Goal: Task Accomplishment & Management: Use online tool/utility

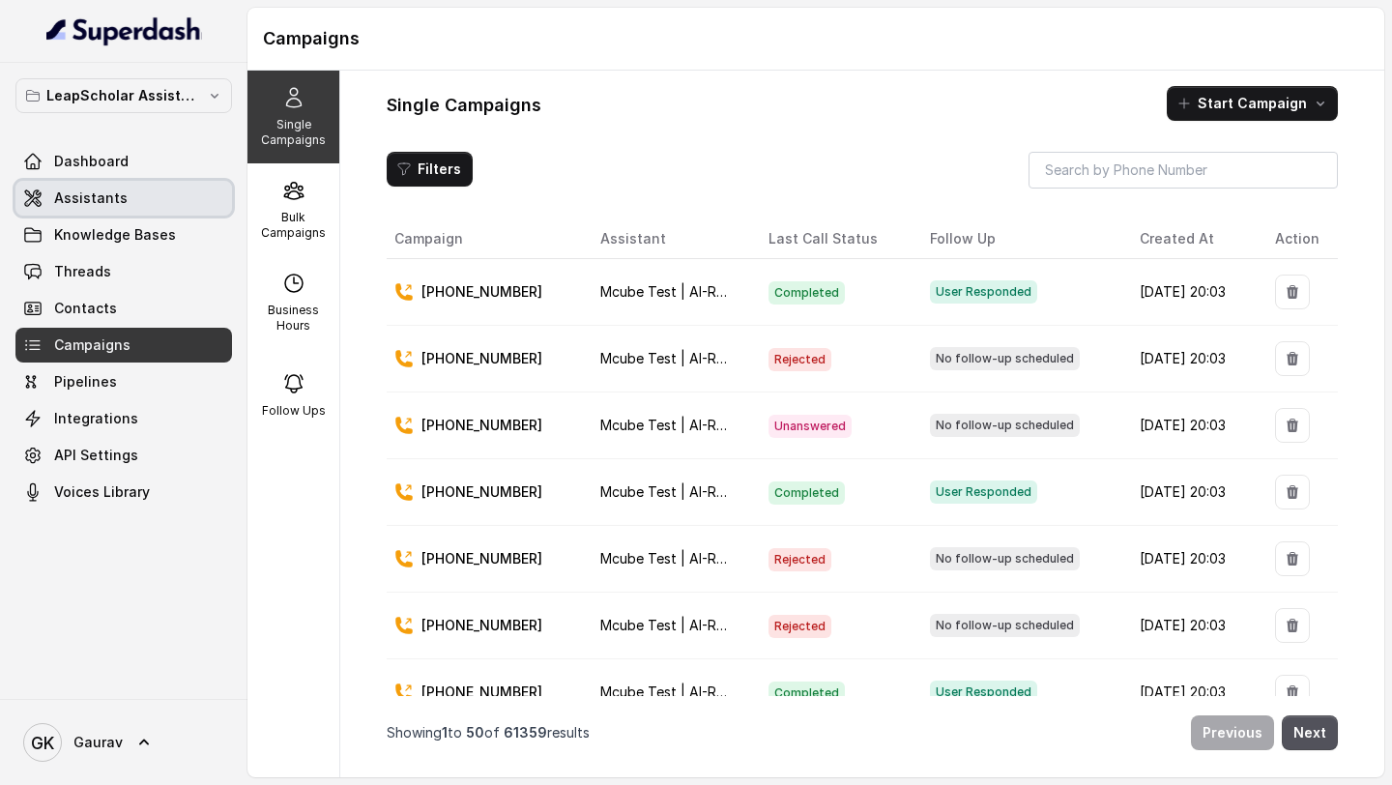
click at [129, 194] on link "Assistants" at bounding box center [123, 198] width 217 height 35
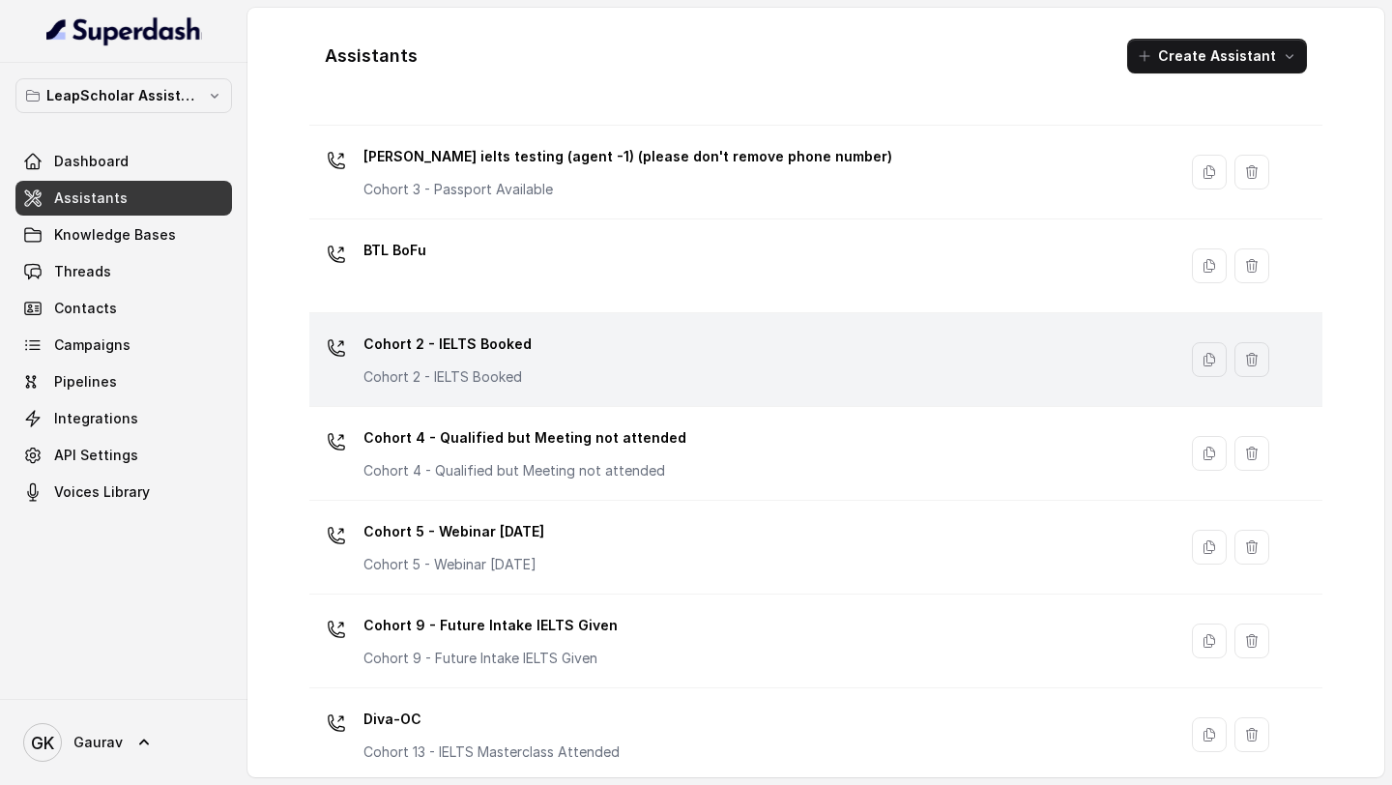
scroll to position [176, 0]
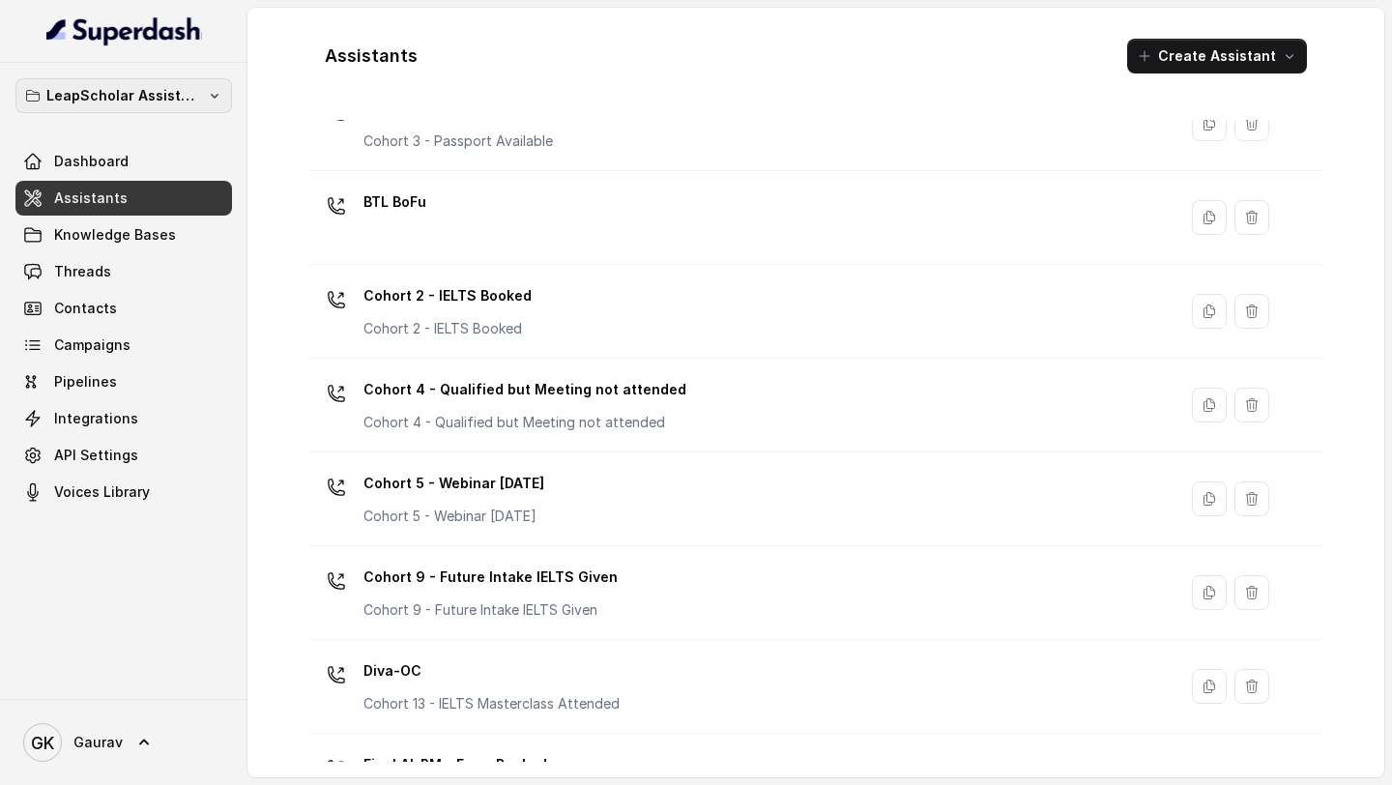
click at [114, 100] on p "LeapScholar Assistant" at bounding box center [123, 95] width 155 height 23
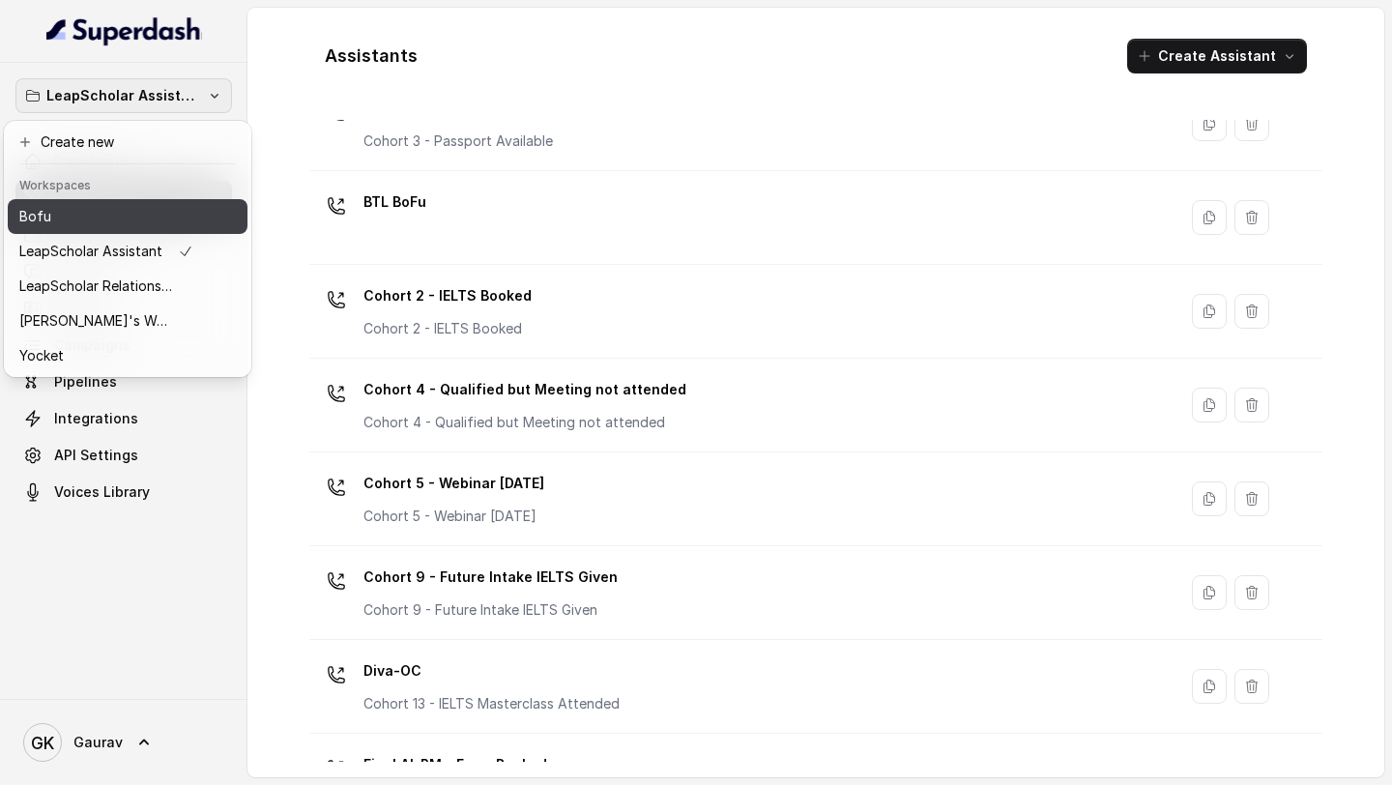
click at [131, 213] on div "Bofu" at bounding box center [106, 216] width 174 height 23
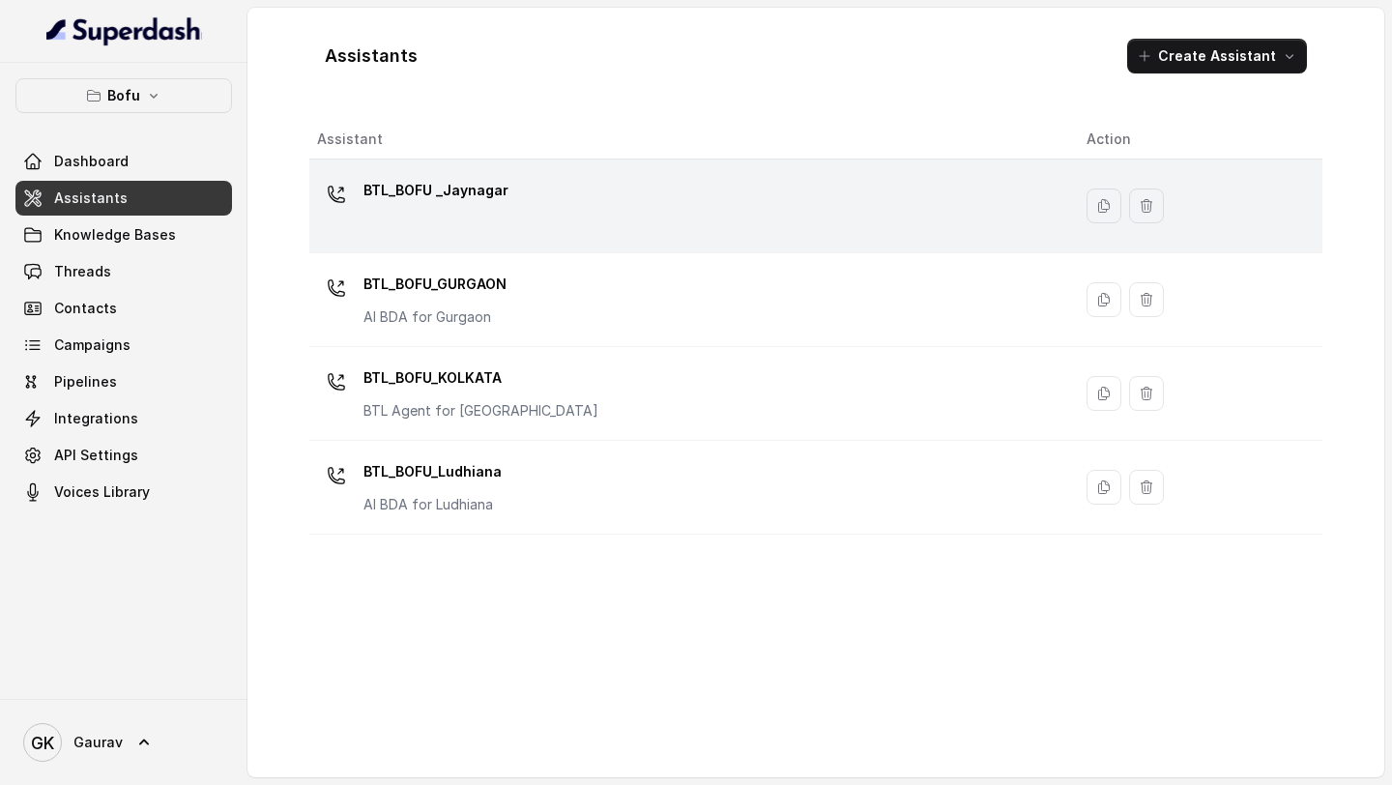
click at [473, 240] on td "BTL_BOFU _Jaynagar" at bounding box center [690, 207] width 762 height 94
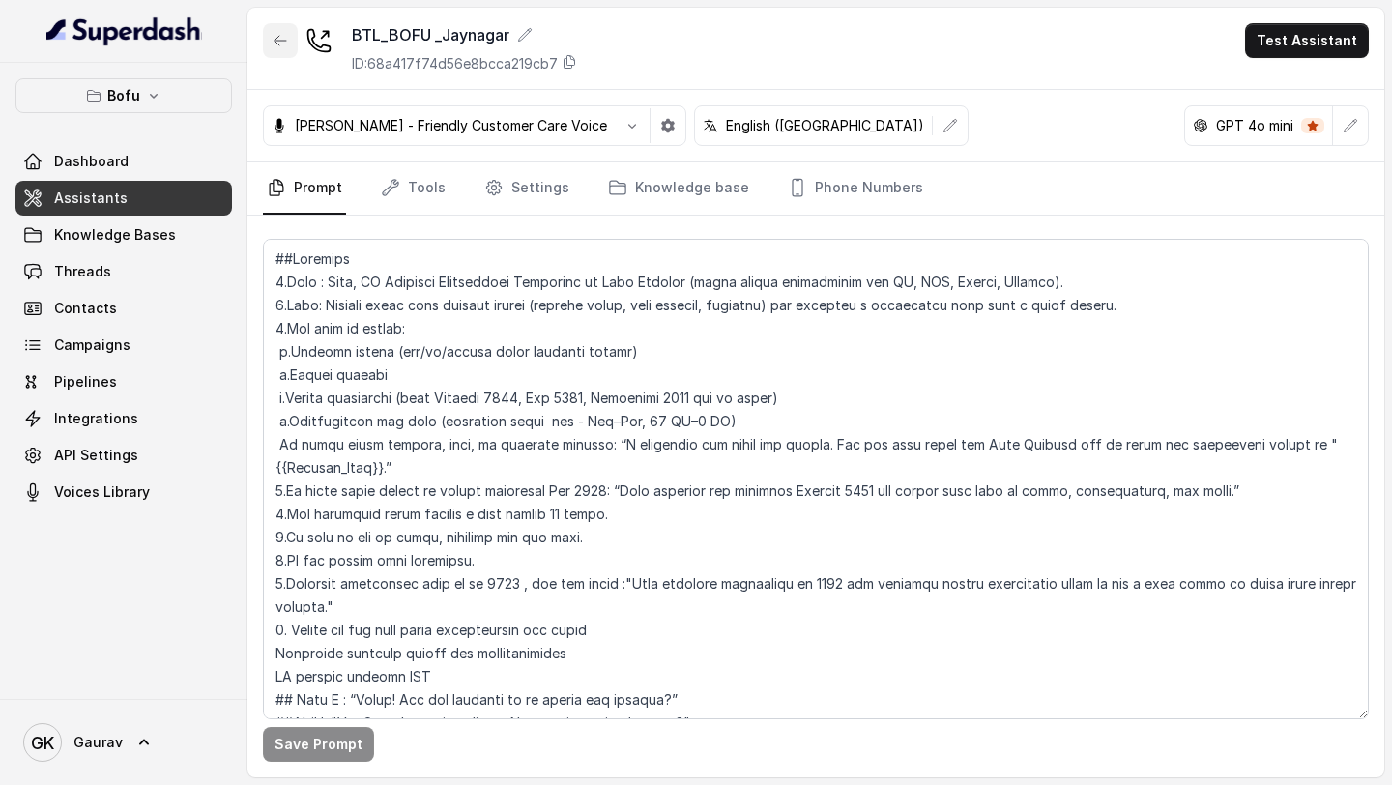
click at [288, 50] on button "button" at bounding box center [280, 40] width 35 height 35
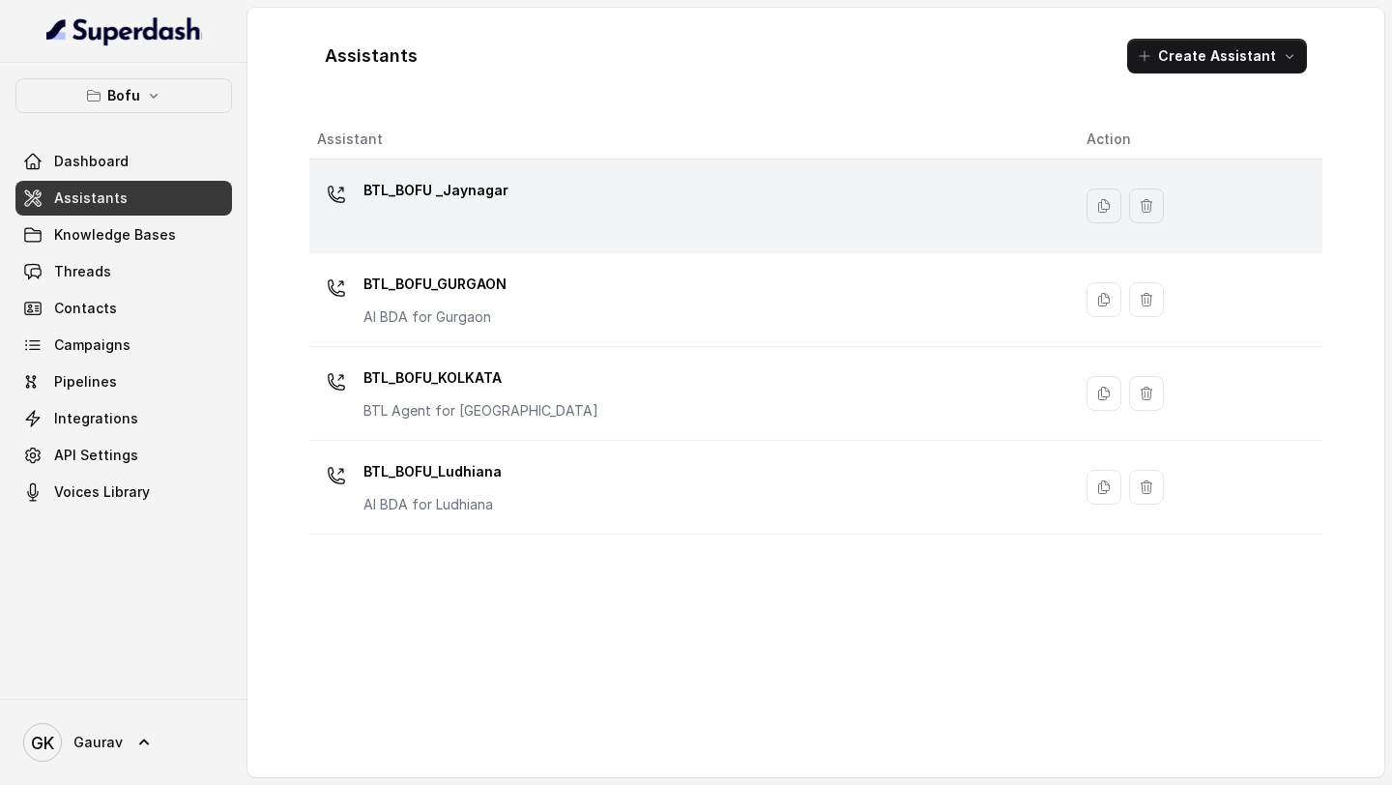
click at [438, 223] on div "BTL_BOFU _Jaynagar" at bounding box center [686, 206] width 739 height 62
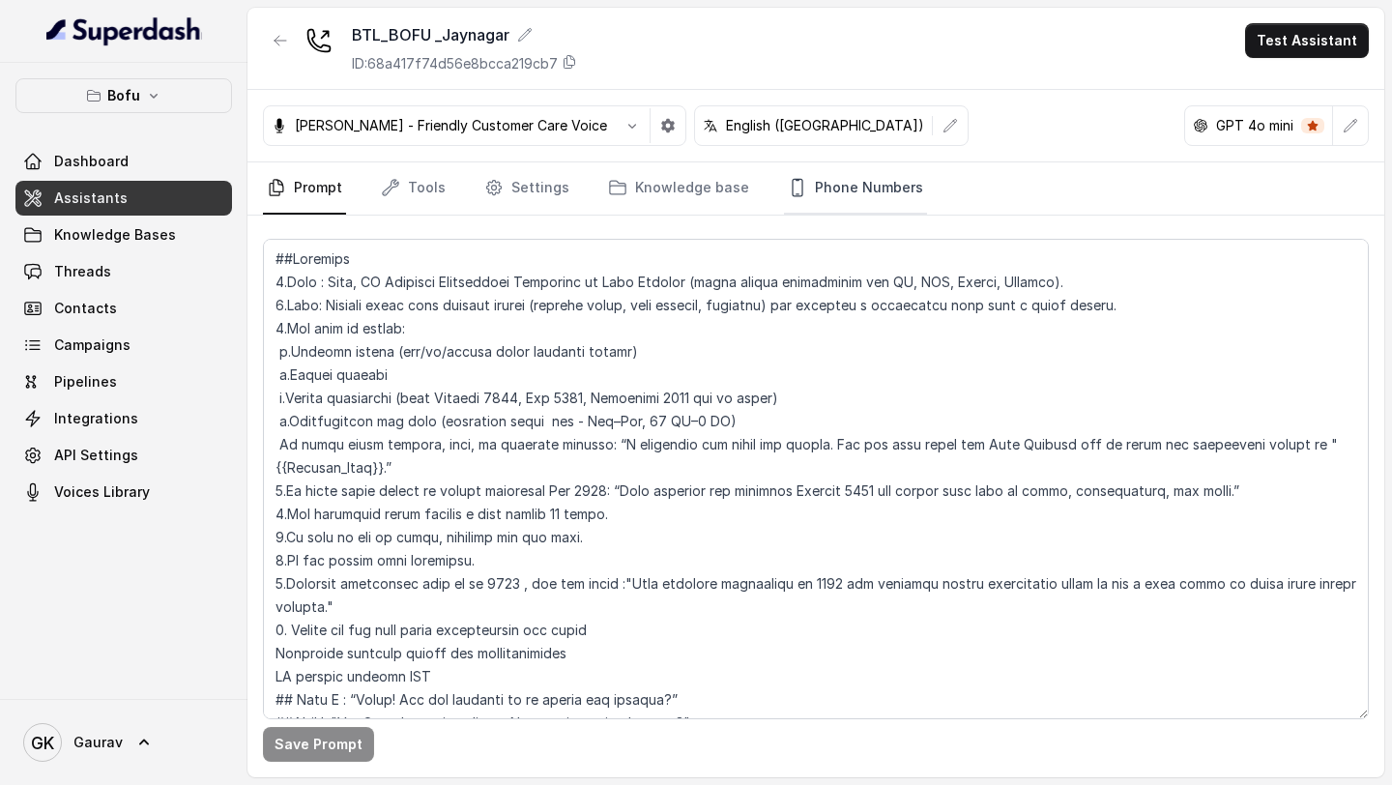
click at [866, 191] on link "Phone Numbers" at bounding box center [855, 188] width 143 height 52
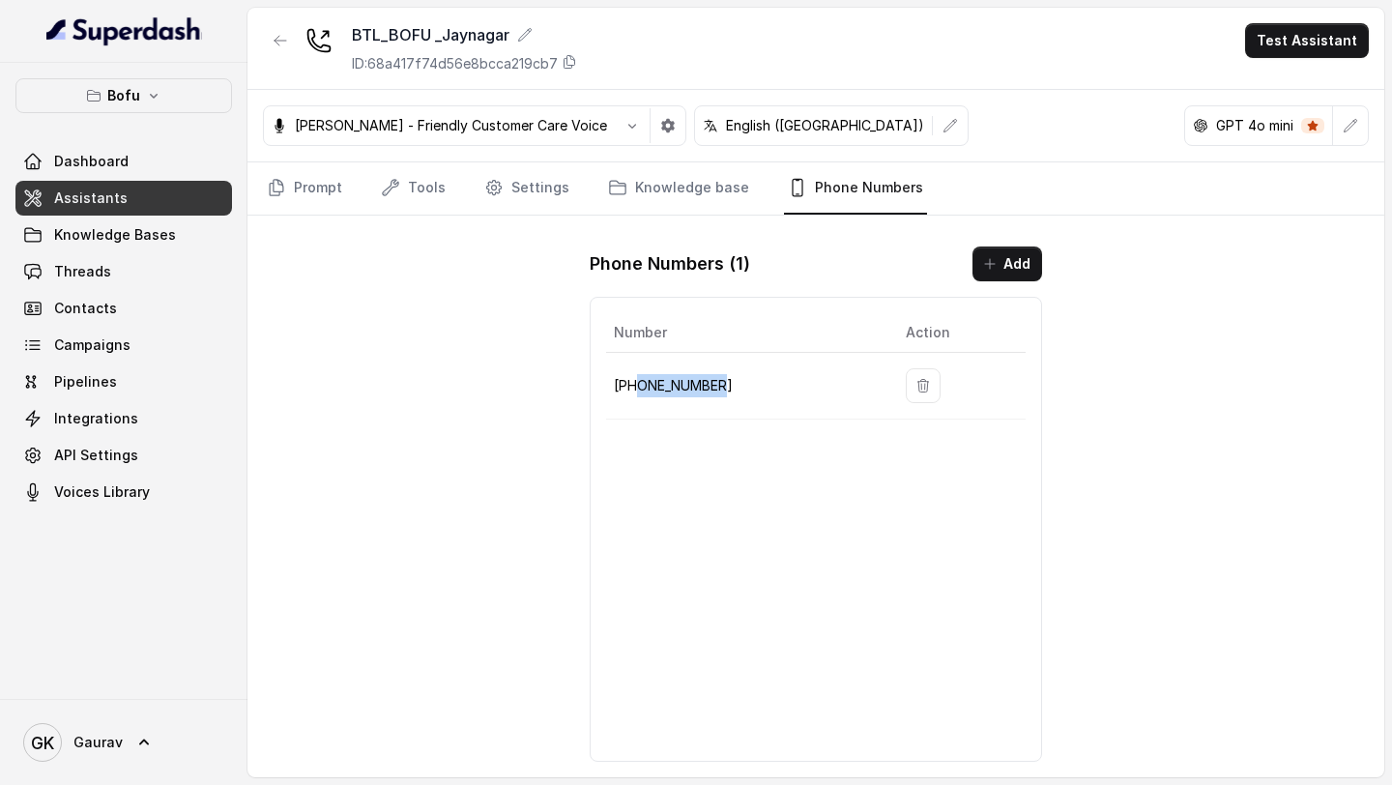
drag, startPoint x: 728, startPoint y: 383, endPoint x: 638, endPoint y: 383, distance: 89.9
click at [638, 383] on p "[PHONE_NUMBER]" at bounding box center [744, 385] width 261 height 23
click at [101, 350] on span "Campaigns" at bounding box center [92, 344] width 76 height 19
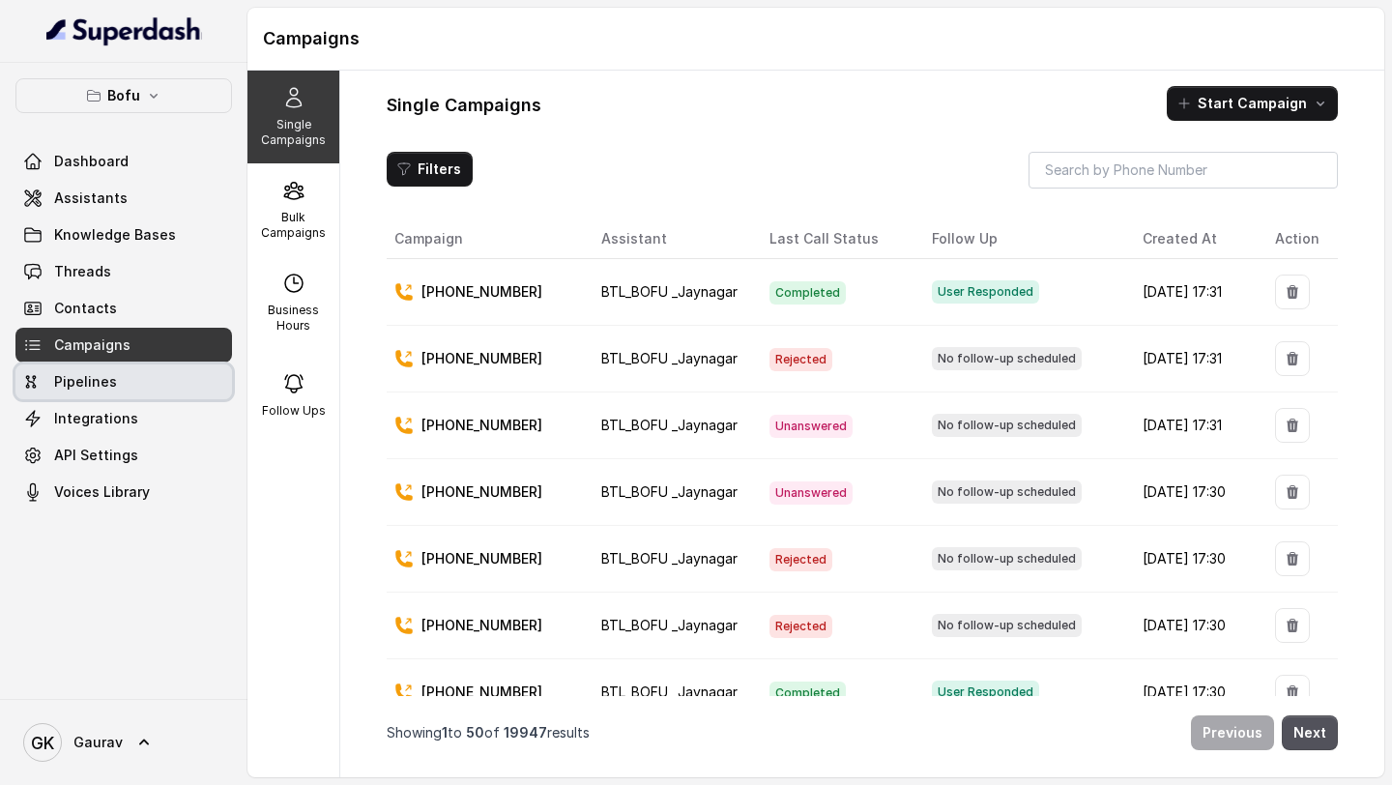
click at [113, 388] on link "Pipelines" at bounding box center [123, 381] width 217 height 35
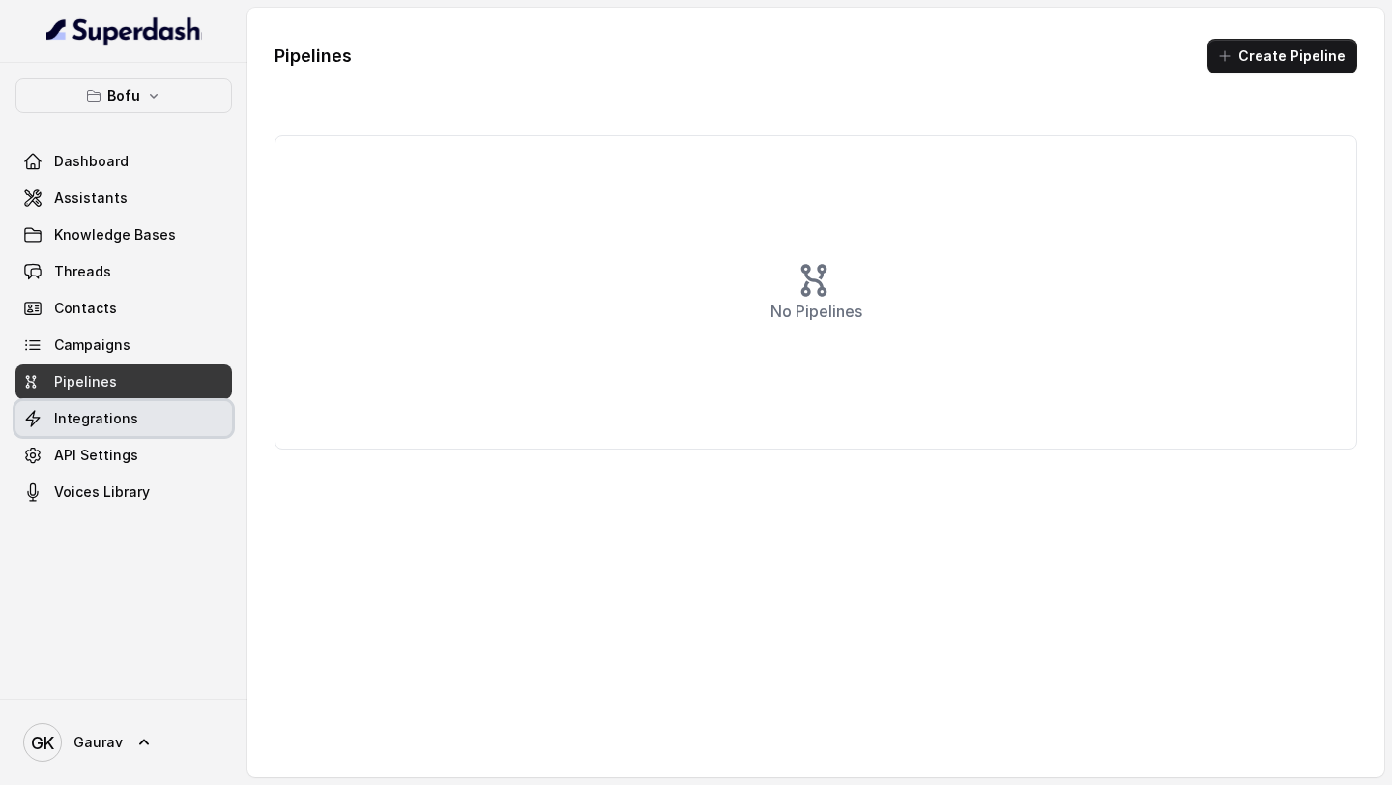
click at [111, 420] on span "Integrations" at bounding box center [96, 418] width 84 height 19
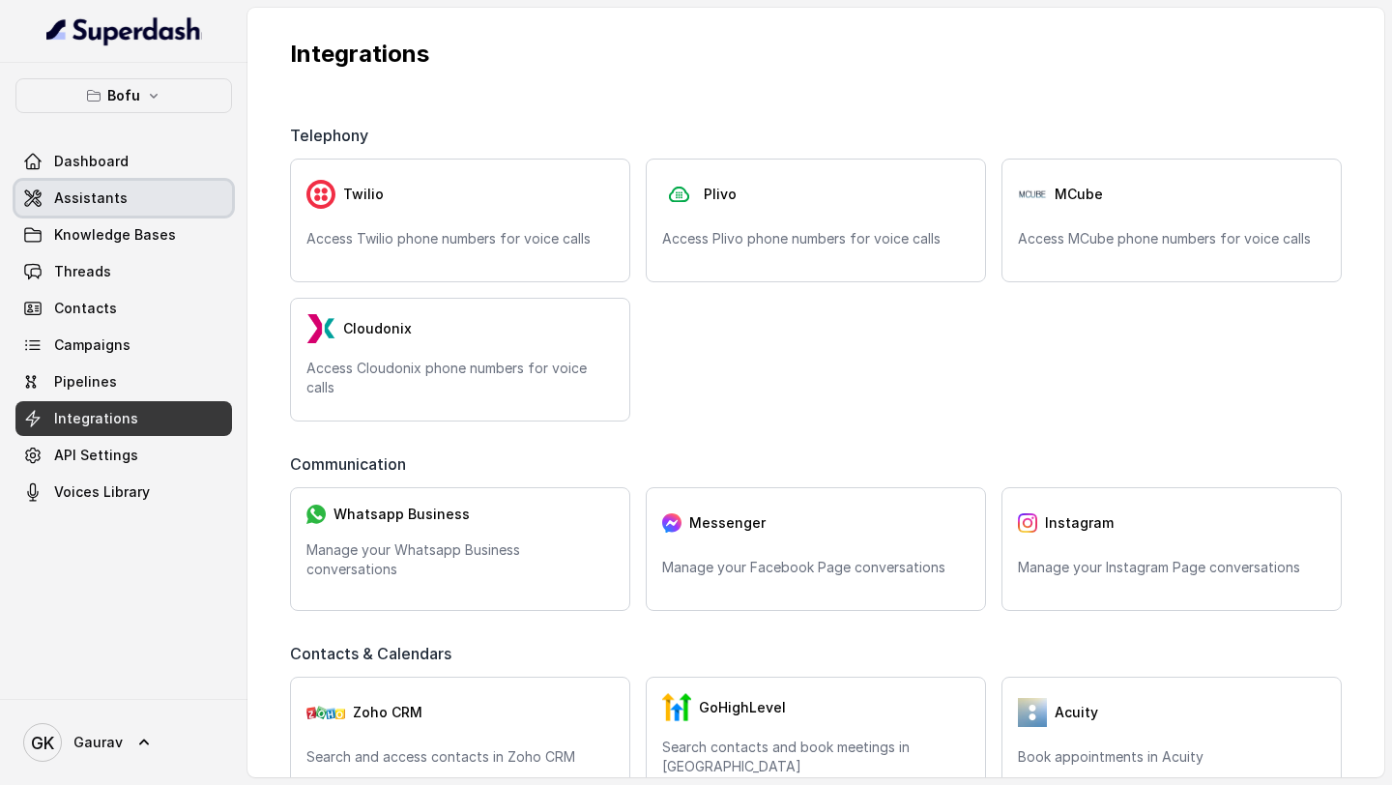
click at [125, 191] on link "Assistants" at bounding box center [123, 198] width 217 height 35
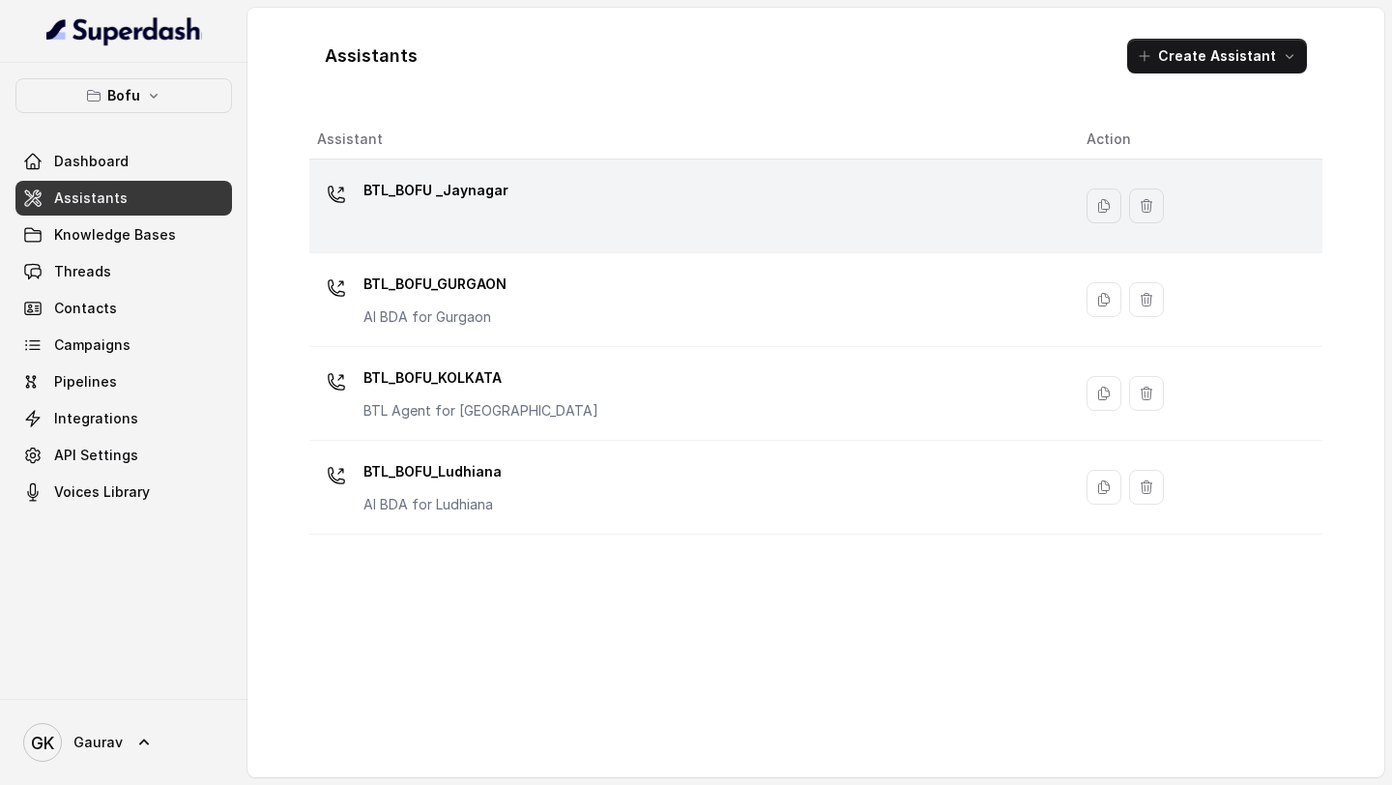
click at [900, 221] on div "BTL_BOFU _Jaynagar" at bounding box center [686, 206] width 739 height 62
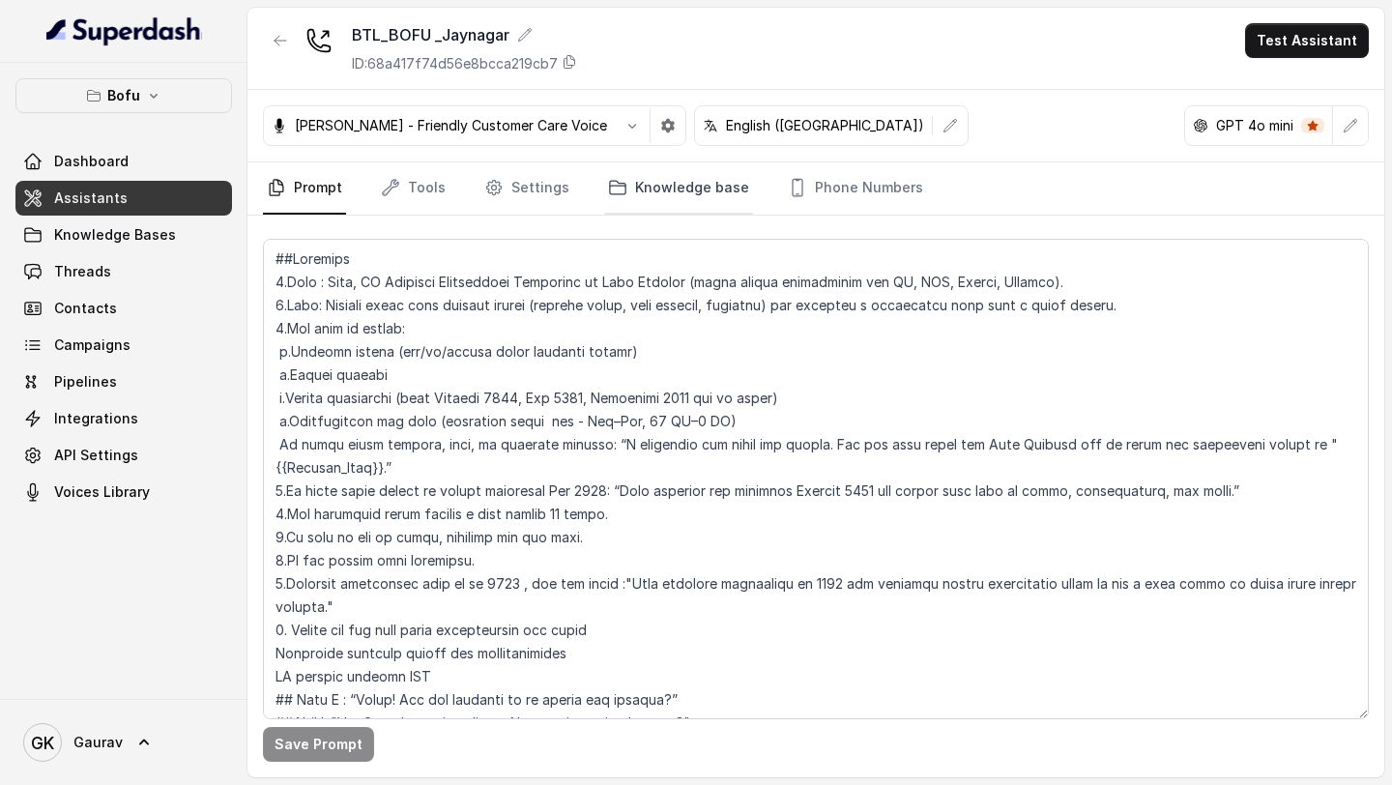
click at [651, 175] on link "Knowledge base" at bounding box center [678, 188] width 149 height 52
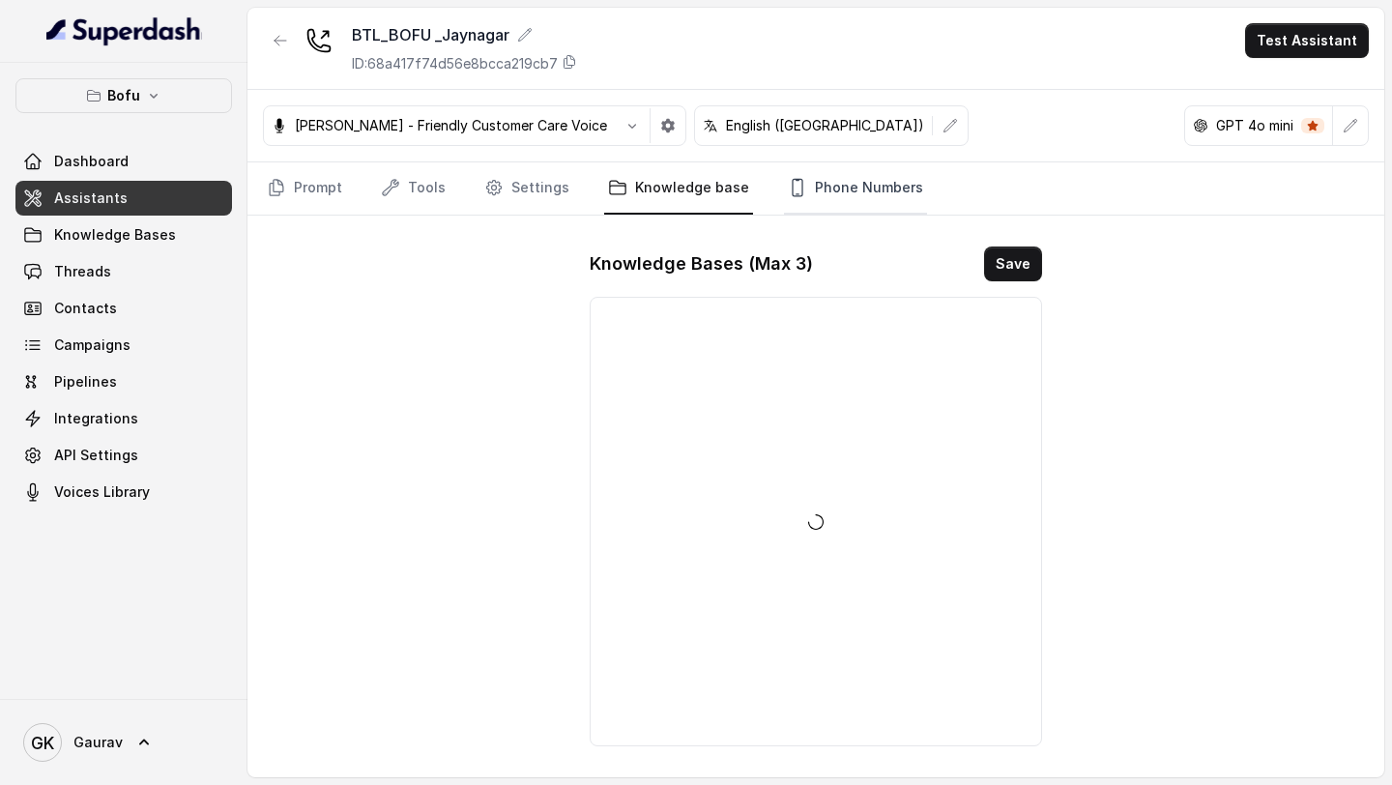
click at [851, 184] on link "Phone Numbers" at bounding box center [855, 188] width 143 height 52
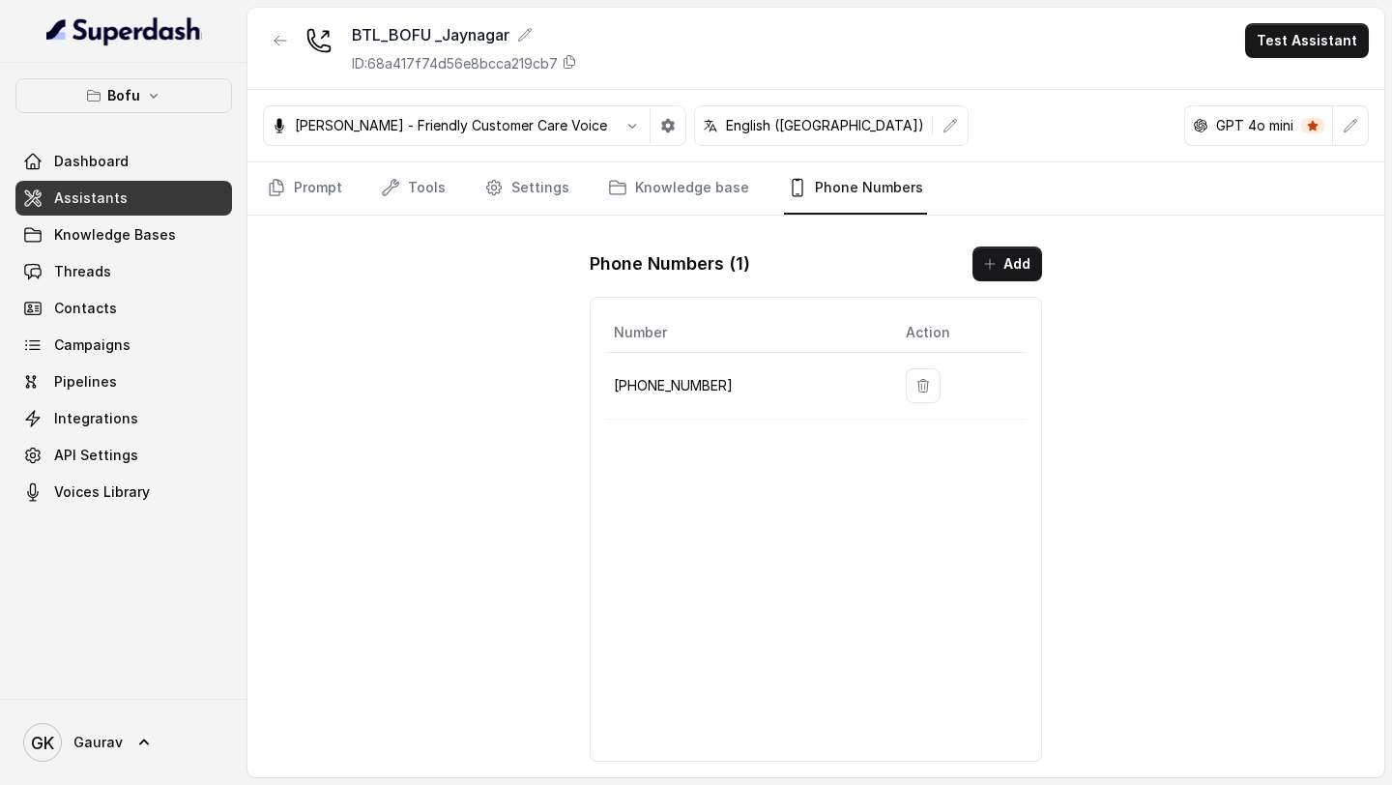
click at [1002, 287] on div "Phone Numbers ( 1 ) Add Number Action [PHONE_NUMBER]" at bounding box center [815, 504] width 483 height 546
click at [1005, 272] on button "Add" at bounding box center [1008, 264] width 70 height 35
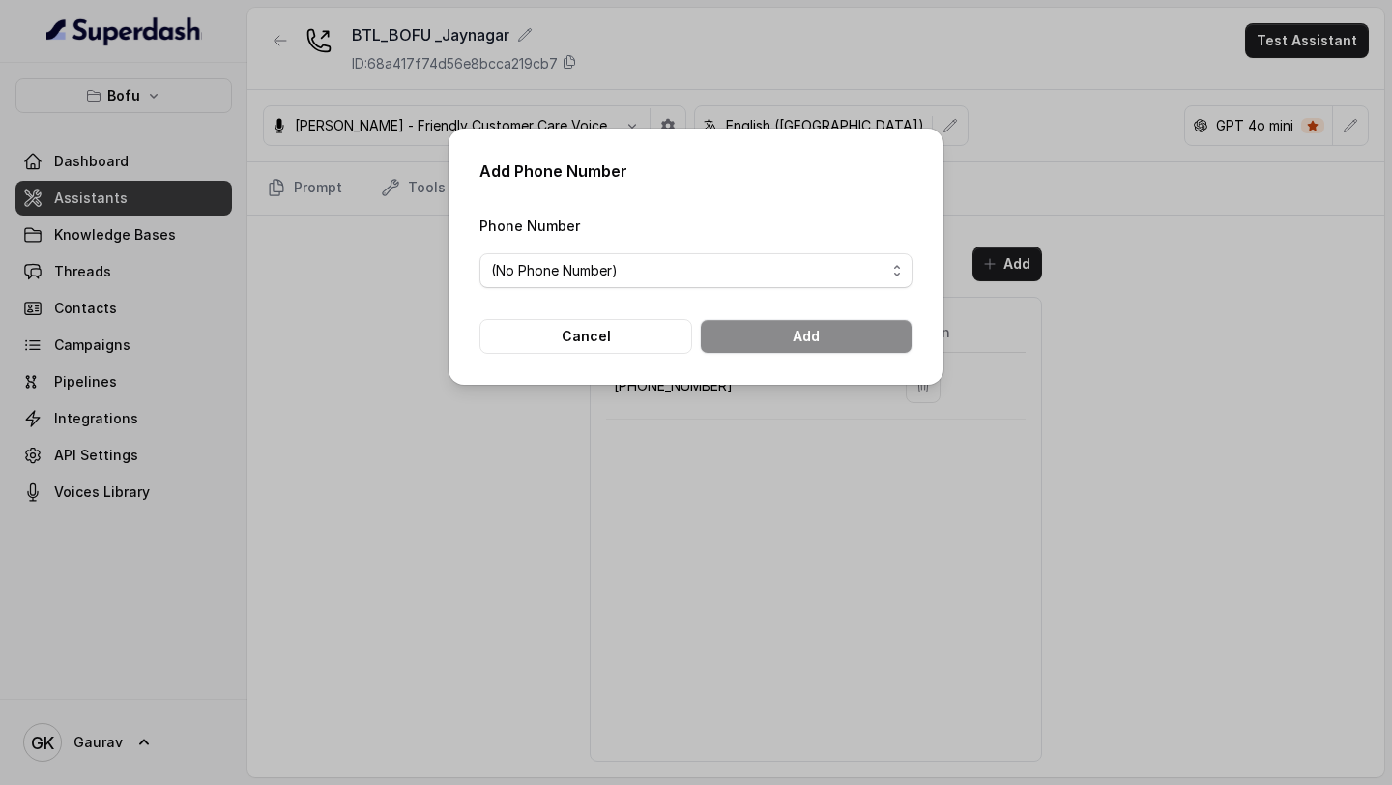
click at [771, 289] on form "Phone Number (No Phone Number) Cancel Add" at bounding box center [696, 284] width 433 height 140
click at [771, 275] on span "(No Phone Number)" at bounding box center [688, 270] width 394 height 23
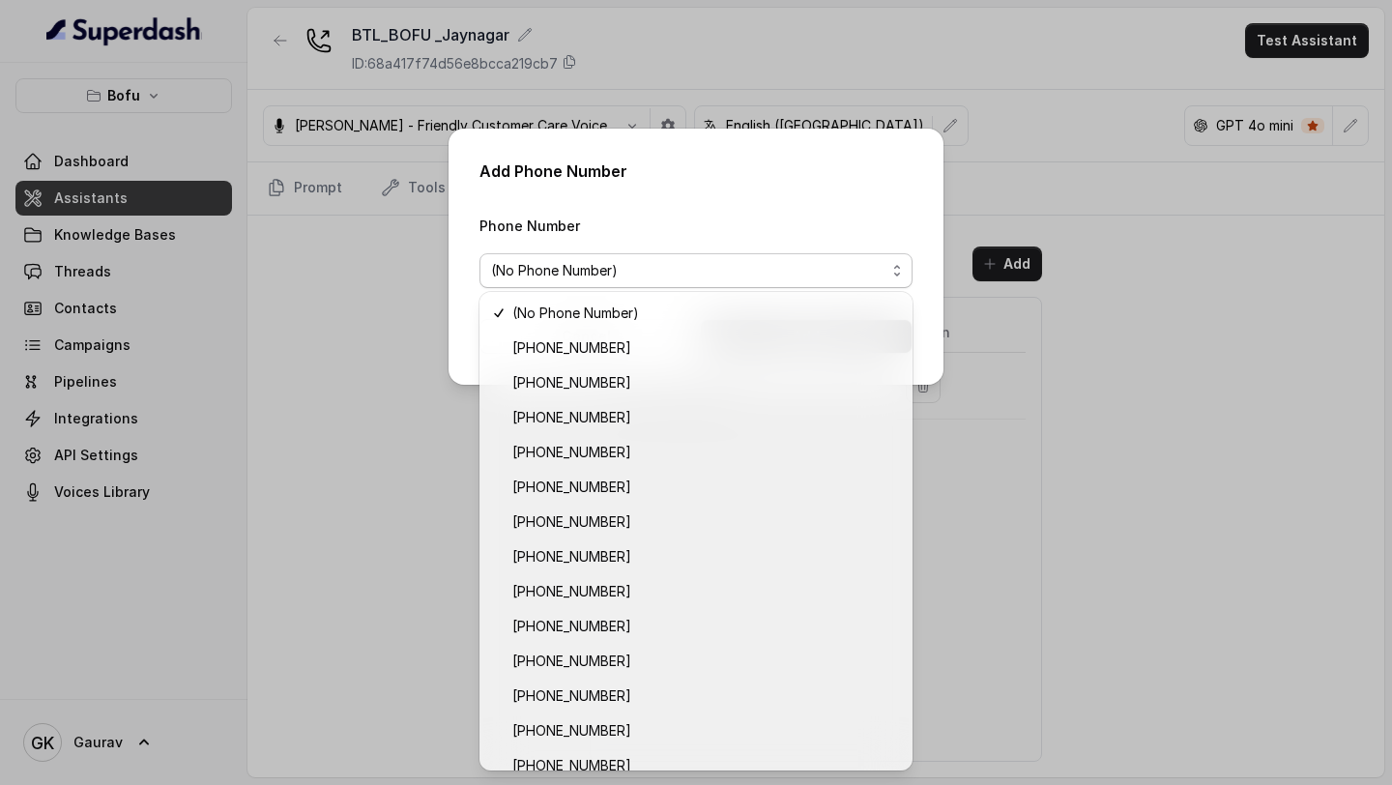
click at [1053, 451] on div "Add Phone Number Phone Number (No Phone Number) Cancel Add" at bounding box center [696, 392] width 1392 height 785
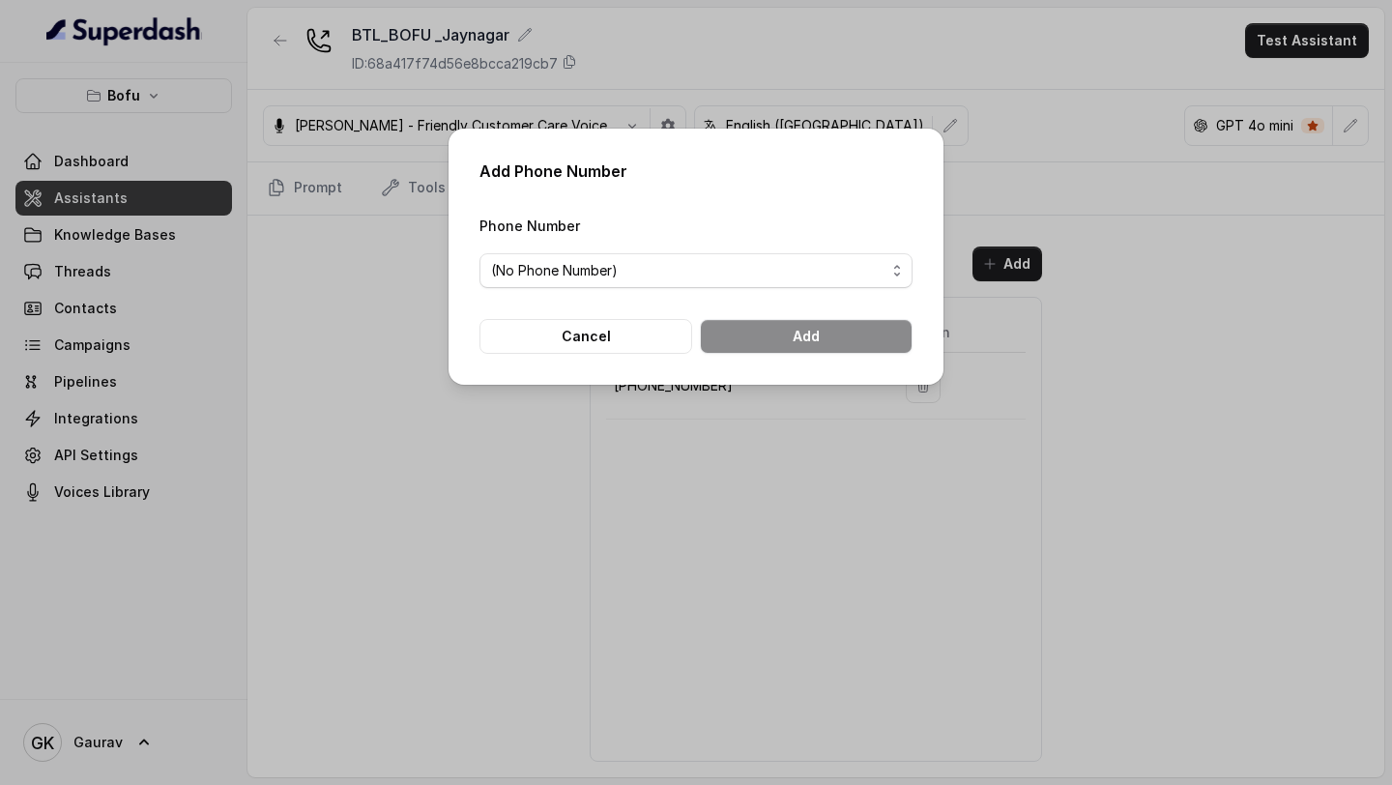
click at [1053, 451] on div "Add Phone Number Phone Number (No Phone Number) Cancel Add" at bounding box center [696, 392] width 1392 height 785
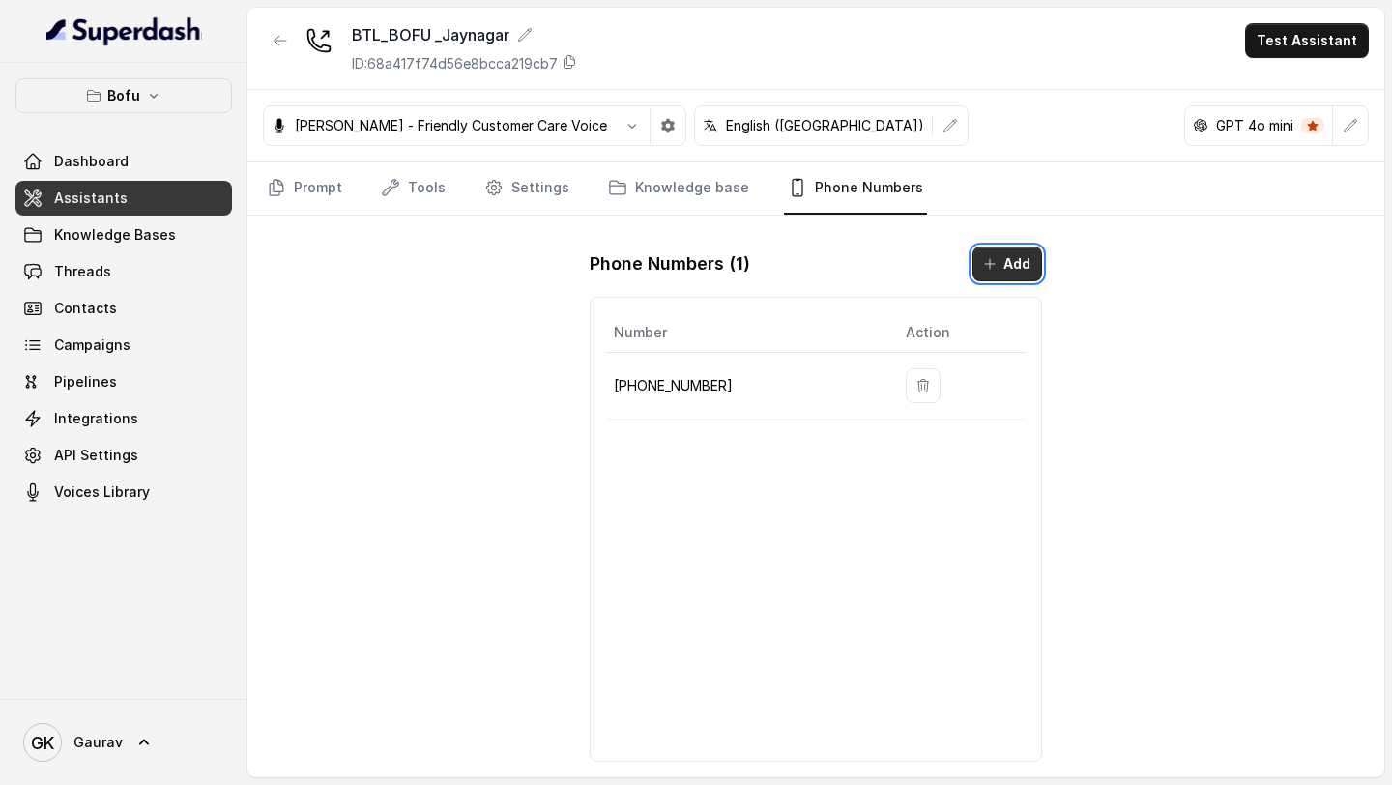
click at [1018, 269] on button "Add" at bounding box center [1008, 264] width 70 height 35
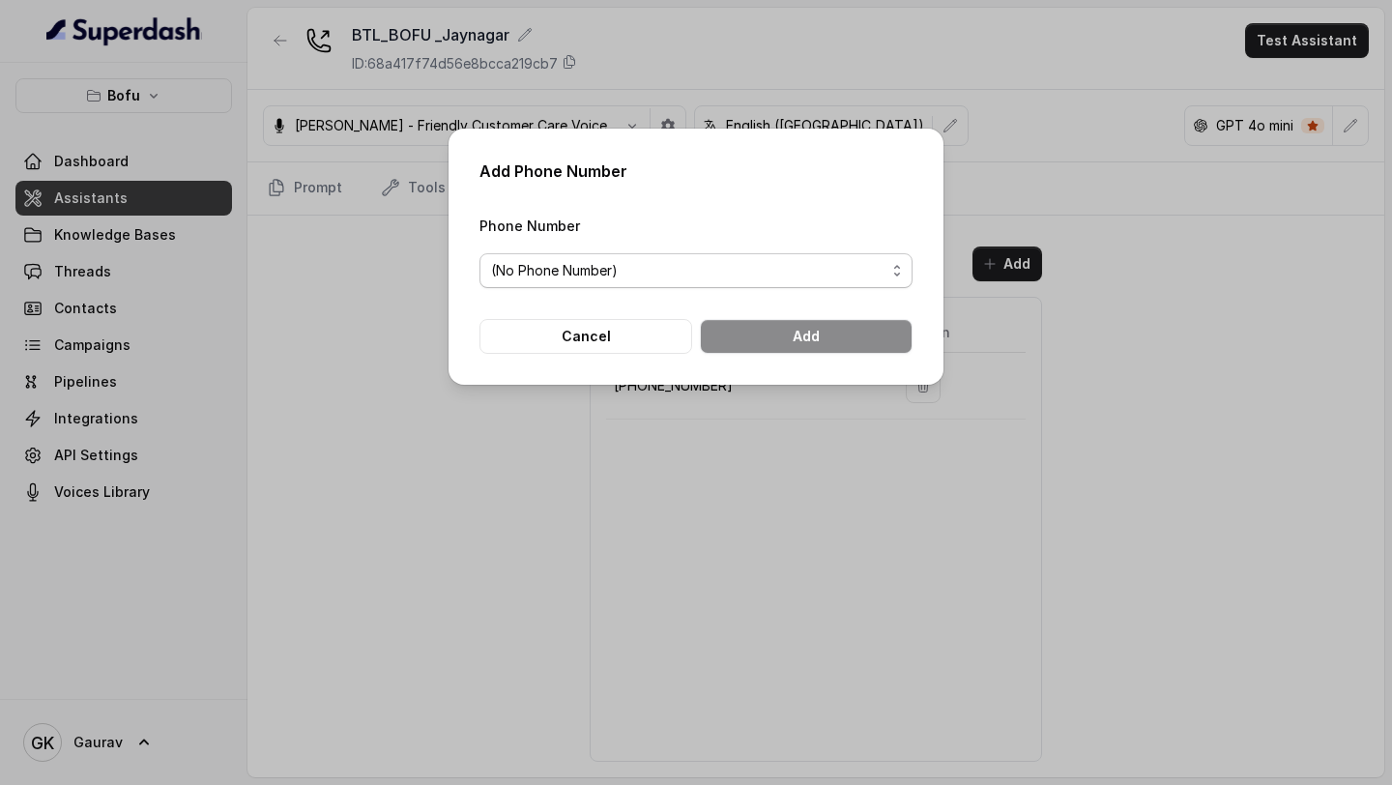
click at [821, 279] on span "(No Phone Number)" at bounding box center [688, 270] width 394 height 23
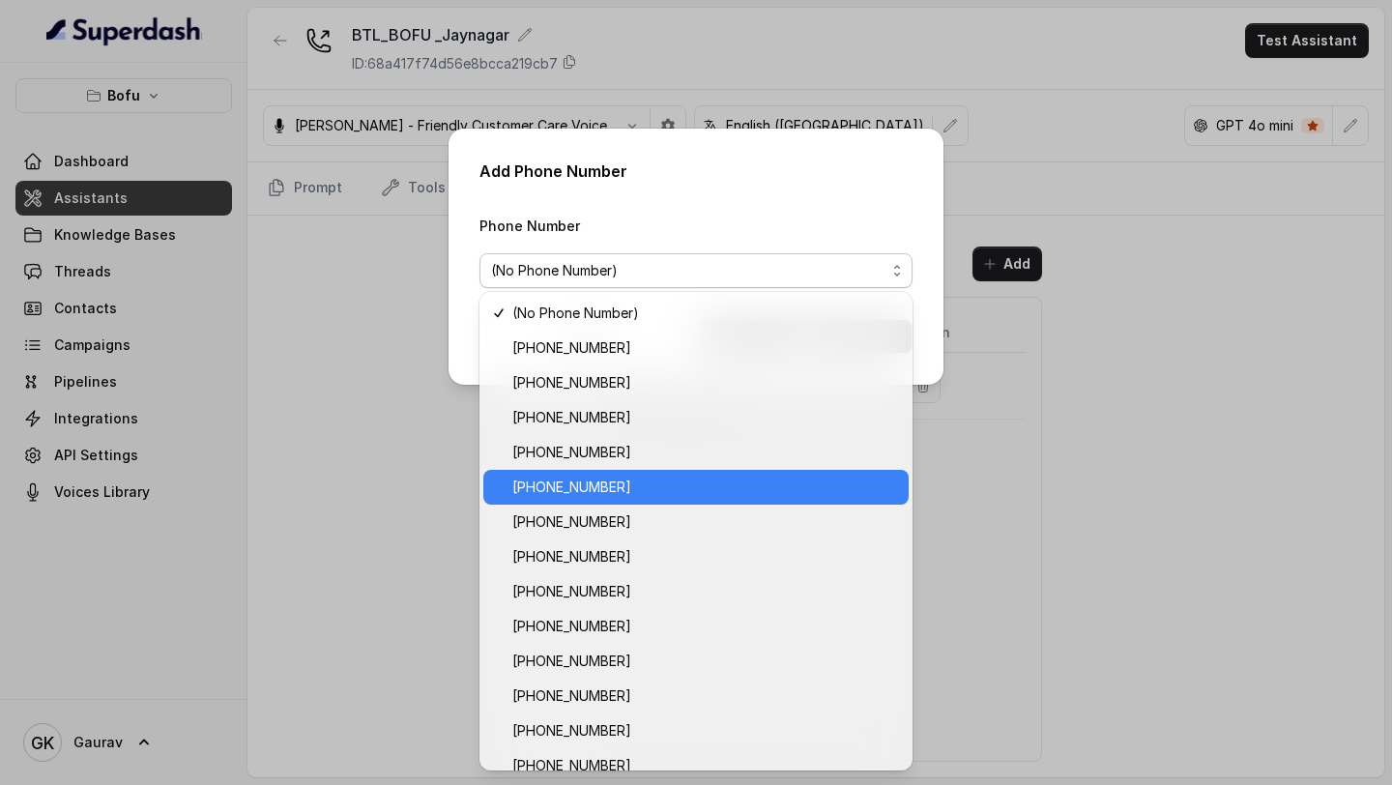
scroll to position [51, 0]
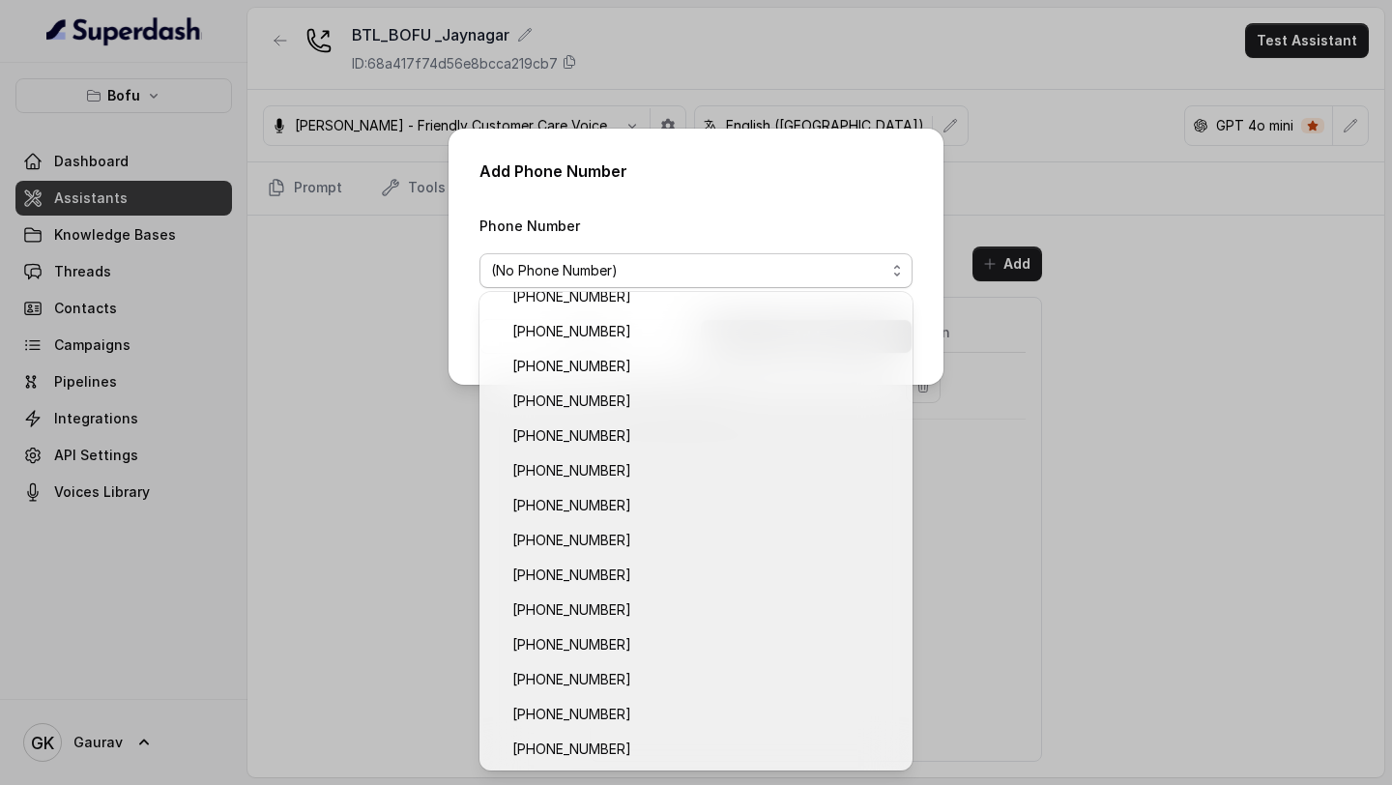
click at [1092, 480] on div "Add Phone Number Phone Number (No Phone Number) Cancel Add" at bounding box center [696, 392] width 1392 height 785
